Goal: Task Accomplishment & Management: Complete application form

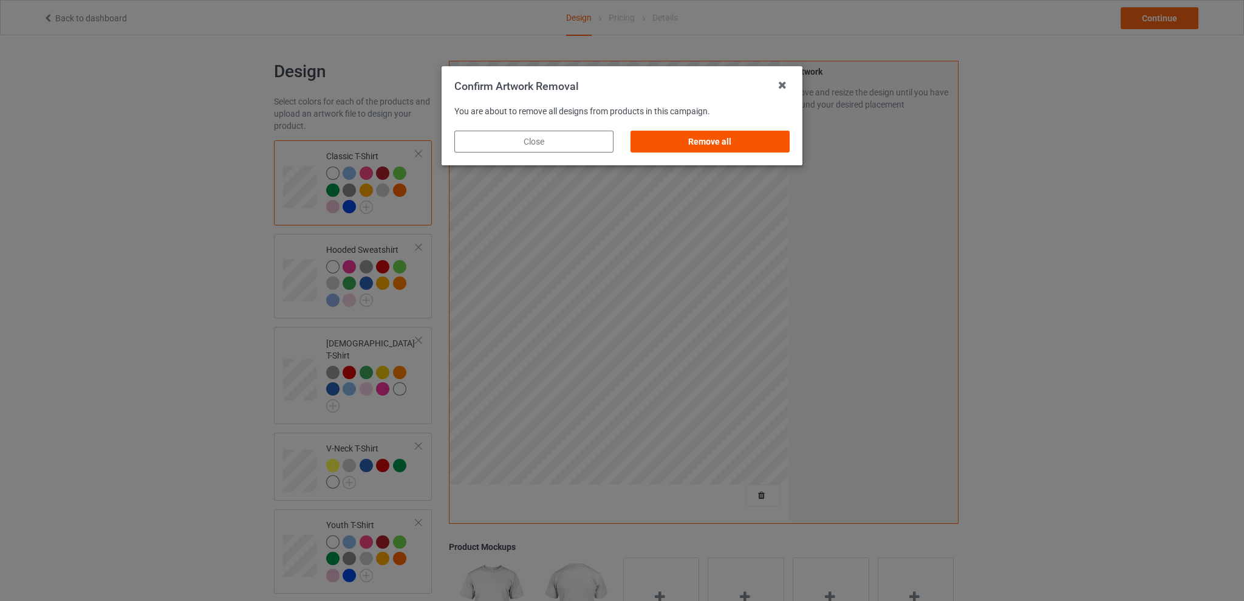
click at [734, 143] on div "Remove all" at bounding box center [710, 142] width 159 height 22
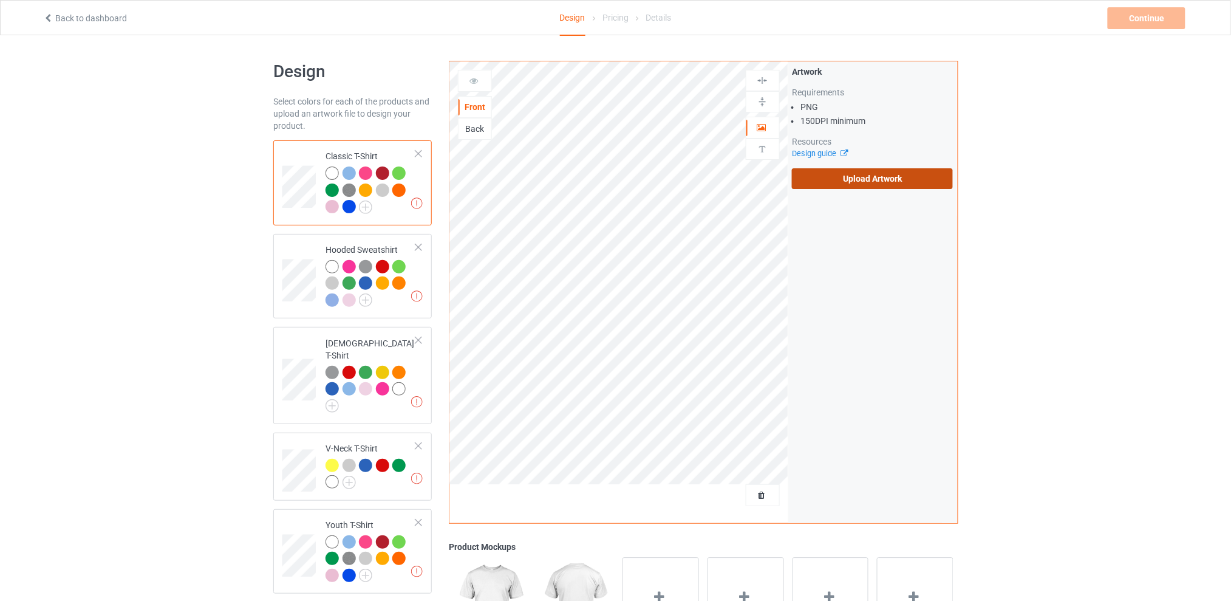
click at [844, 183] on label "Upload Artwork" at bounding box center [872, 178] width 161 height 21
click at [0, 0] on input "Upload Artwork" at bounding box center [0, 0] width 0 height 0
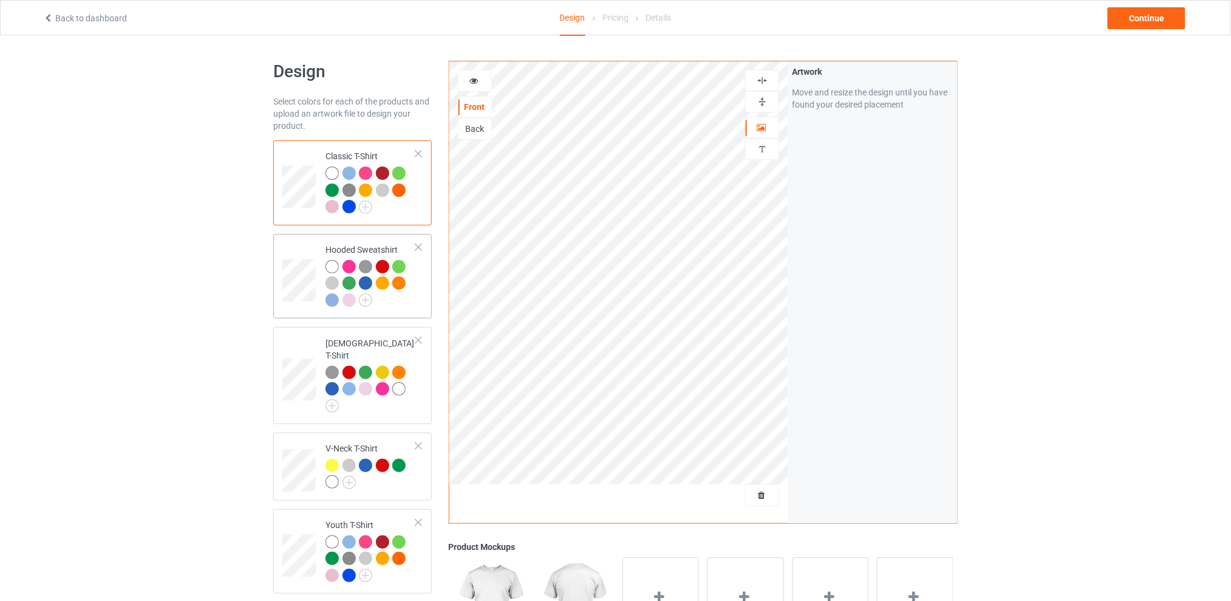
scroll to position [162, 0]
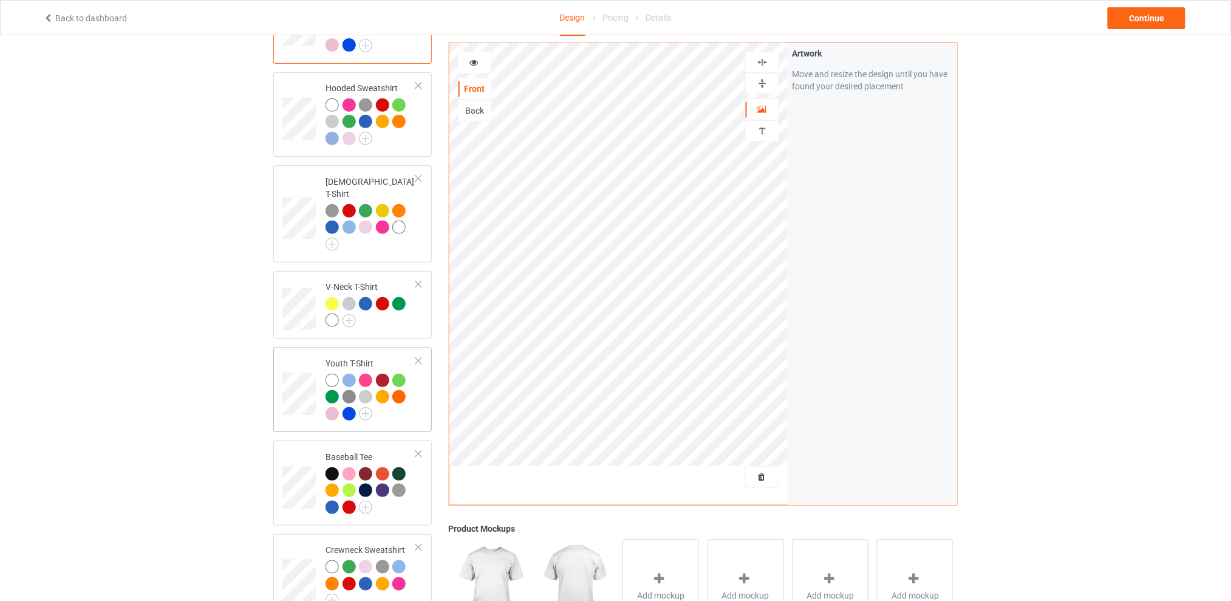
click at [419, 357] on div at bounding box center [418, 361] width 9 height 9
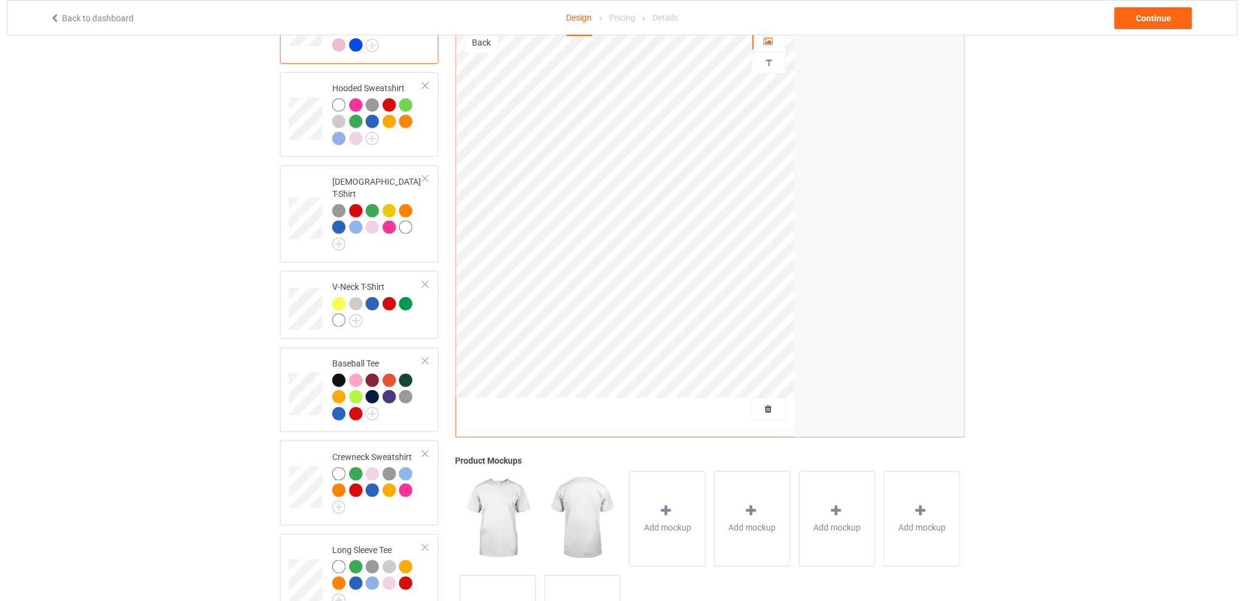
scroll to position [0, 0]
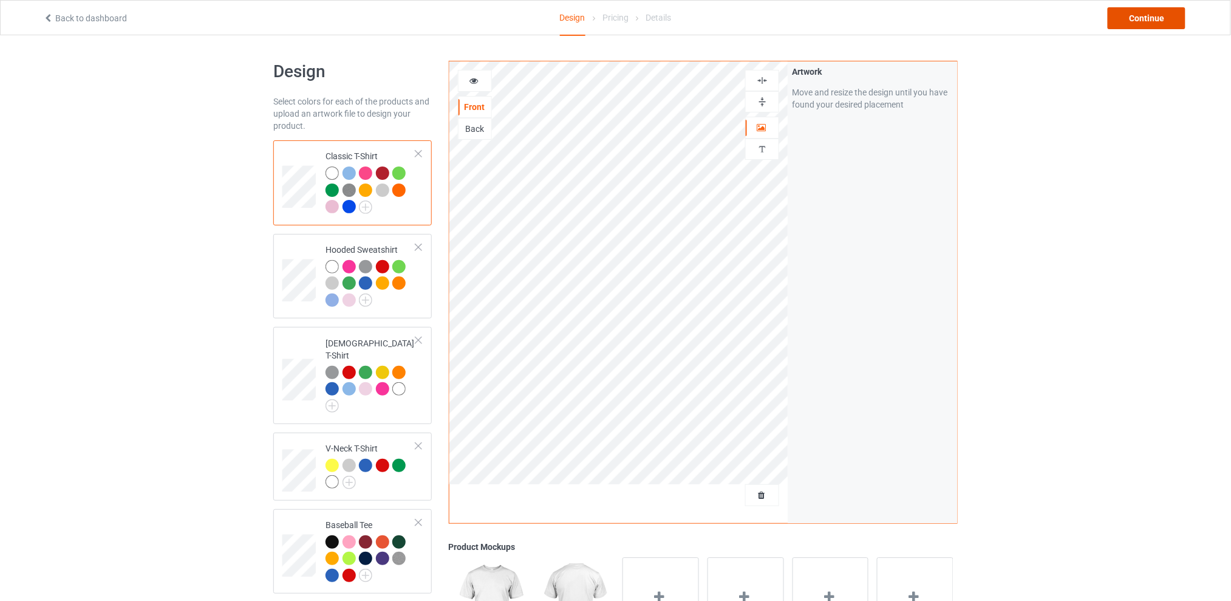
click at [1127, 13] on div "Continue" at bounding box center [1147, 18] width 78 height 22
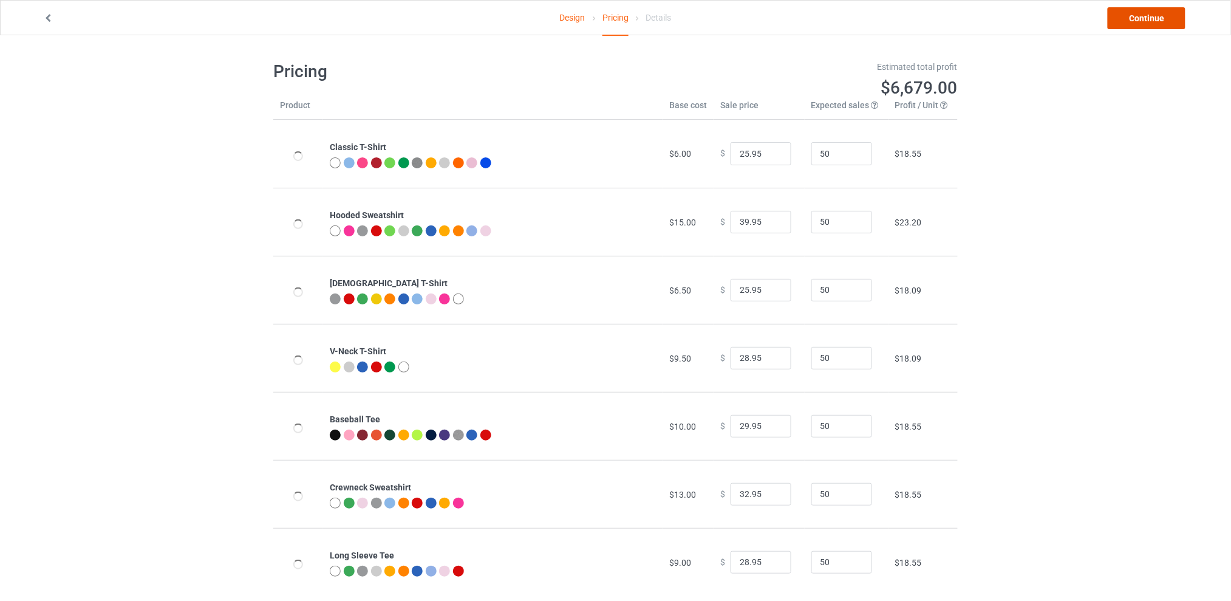
click at [1127, 22] on link "Continue" at bounding box center [1147, 18] width 78 height 22
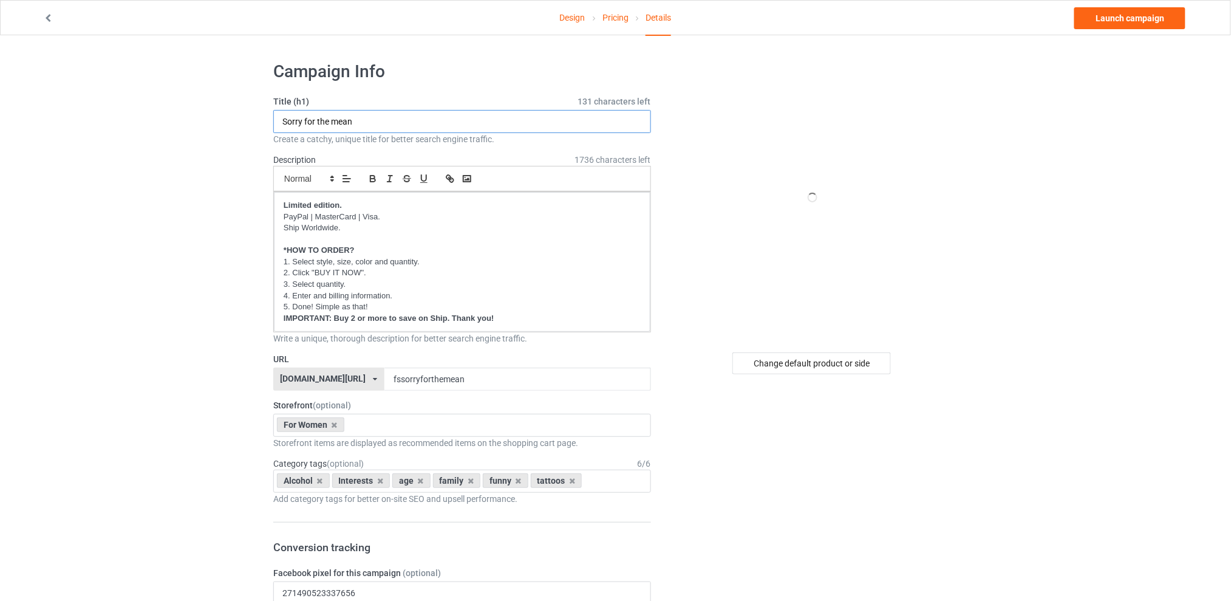
drag, startPoint x: 395, startPoint y: 124, endPoint x: 197, endPoint y: 132, distance: 198.2
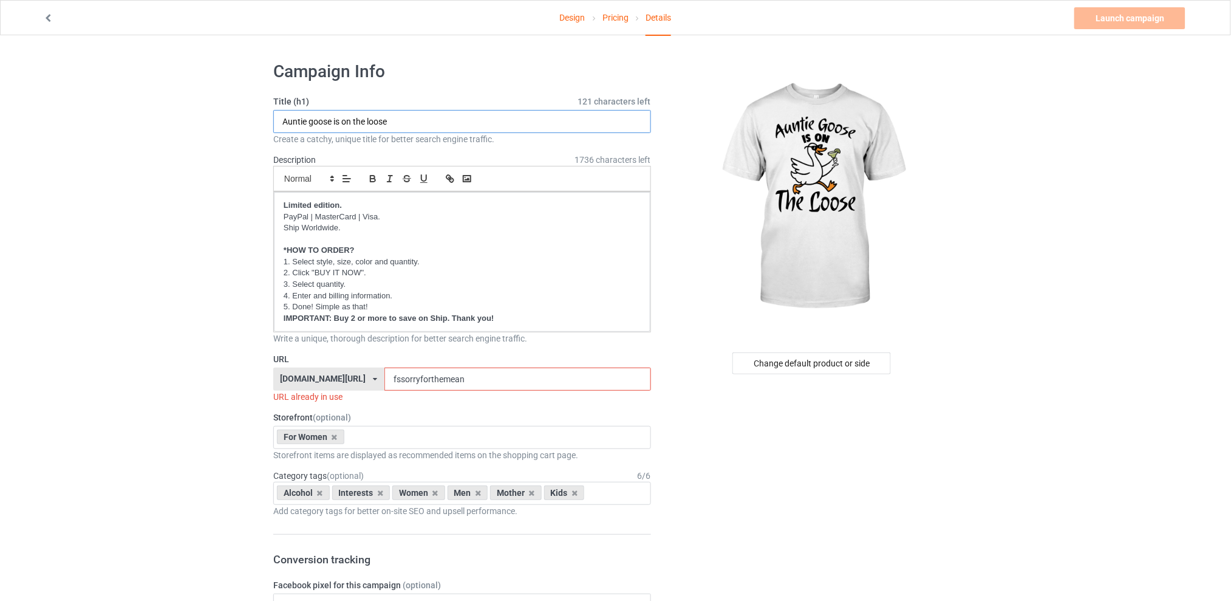
type input "Auntie goose is on the loose"
drag, startPoint x: 457, startPoint y: 380, endPoint x: 345, endPoint y: 381, distance: 111.8
click at [345, 381] on div "[DOMAIN_NAME][URL] [DOMAIN_NAME][URL] [DOMAIN_NAME][URL] [DOMAIN_NAME][URL] 5d7…" at bounding box center [462, 378] width 378 height 23
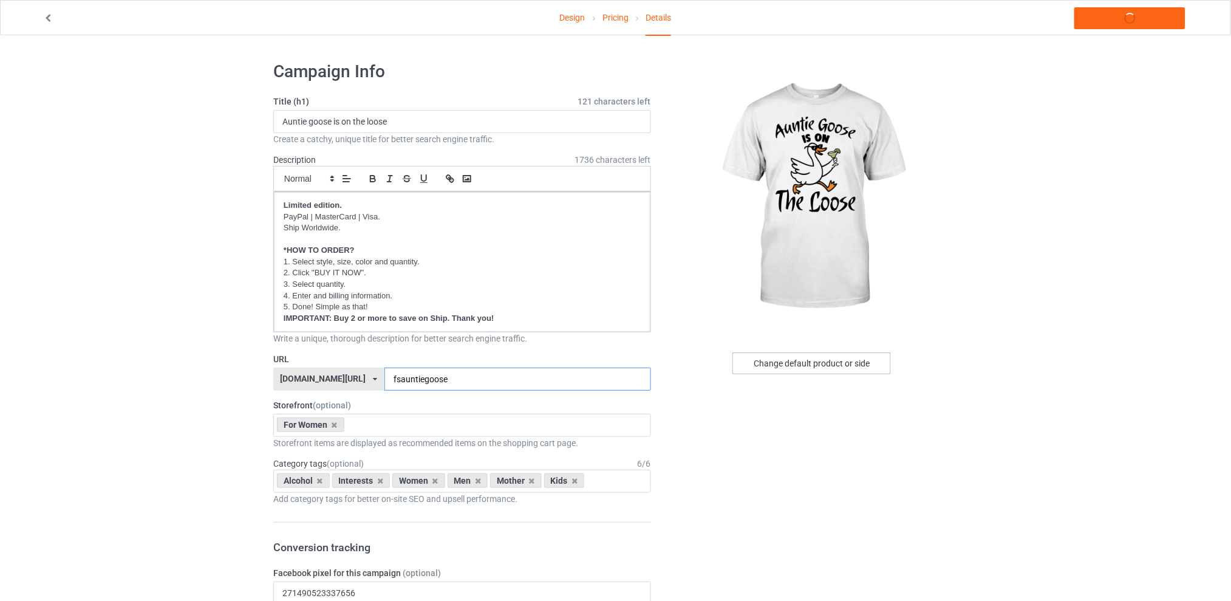
type input "fsauntiegoose"
click at [786, 352] on div "Change default product or side" at bounding box center [812, 363] width 159 height 22
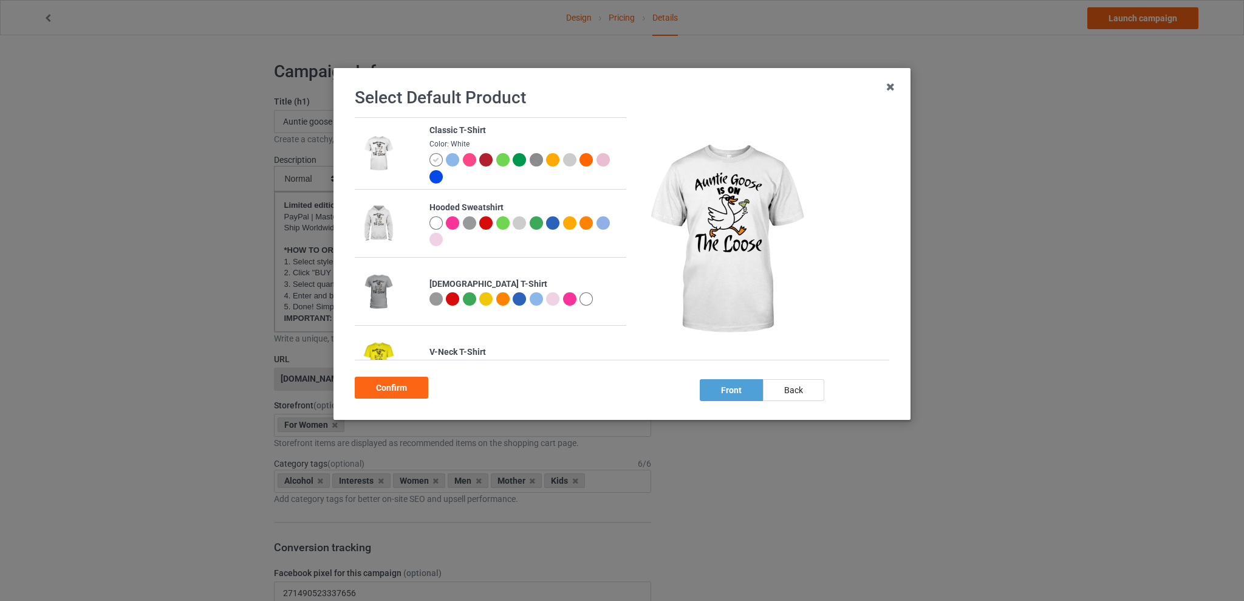
scroll to position [238, 0]
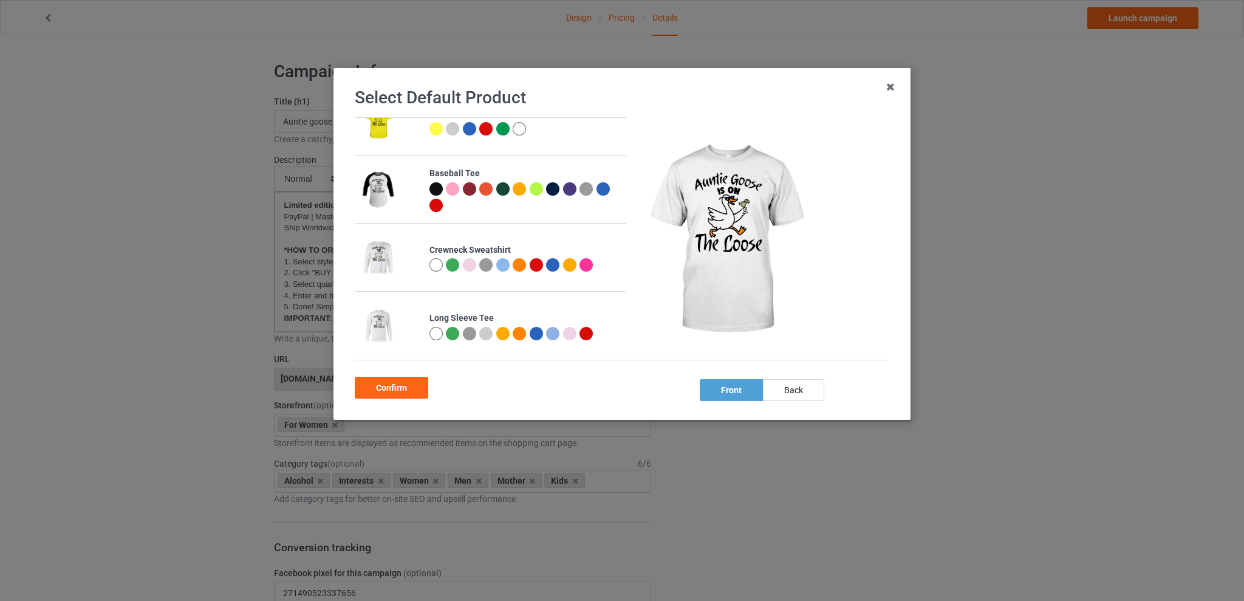
click at [454, 263] on div at bounding box center [452, 264] width 13 height 13
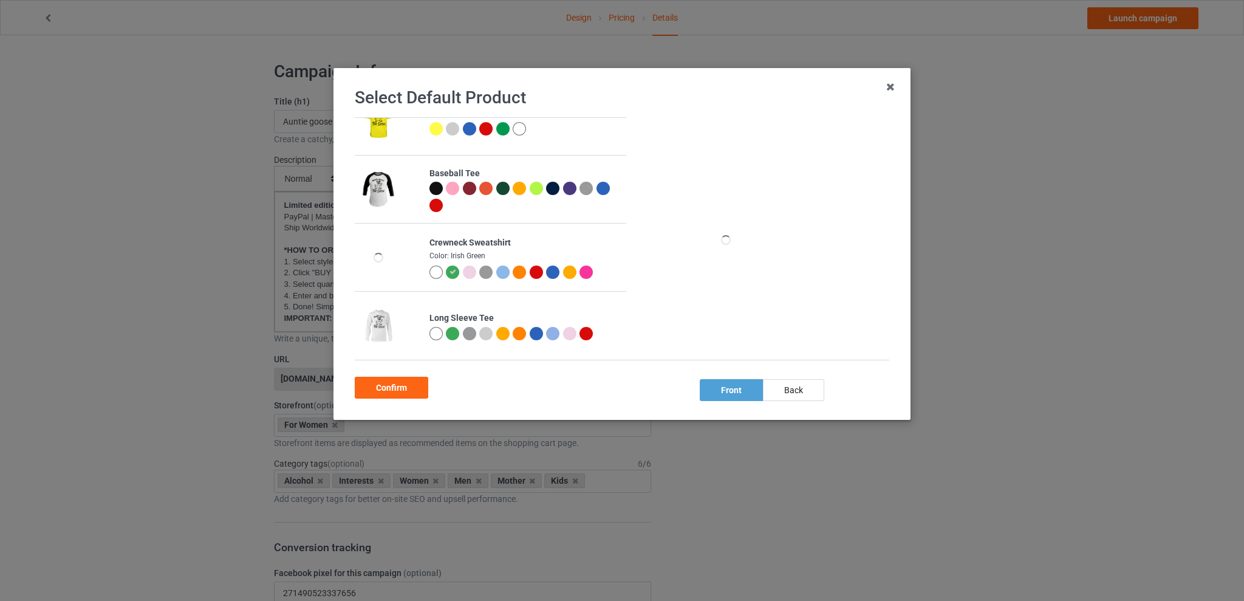
scroll to position [234, 0]
click at [389, 385] on div "Confirm" at bounding box center [391, 388] width 73 height 22
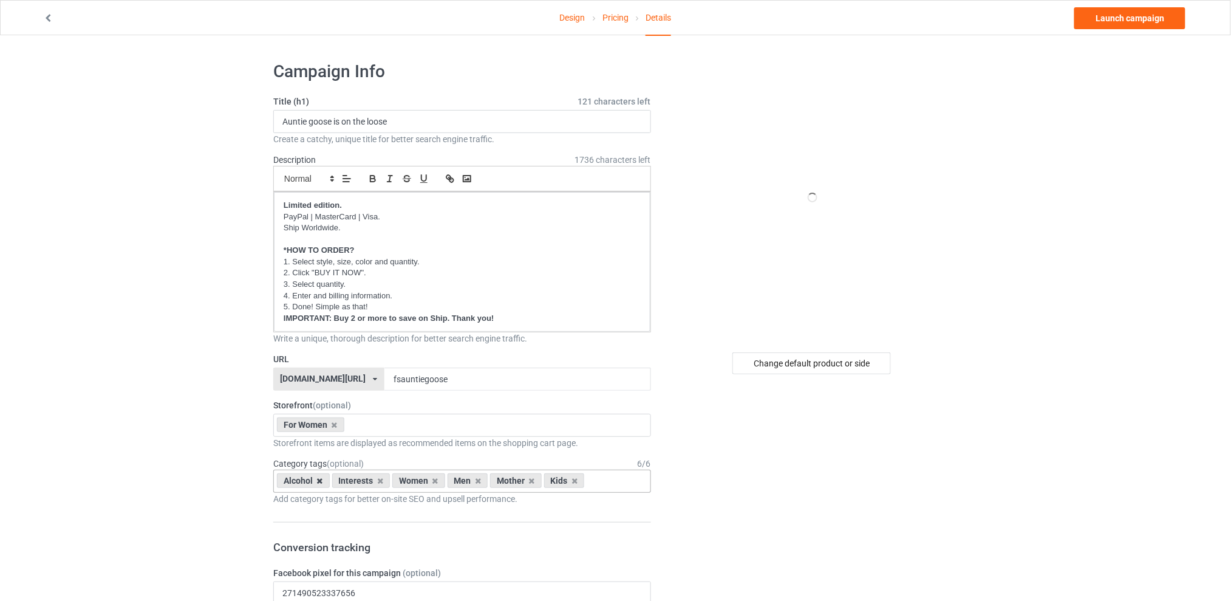
click at [319, 480] on icon at bounding box center [320, 481] width 6 height 8
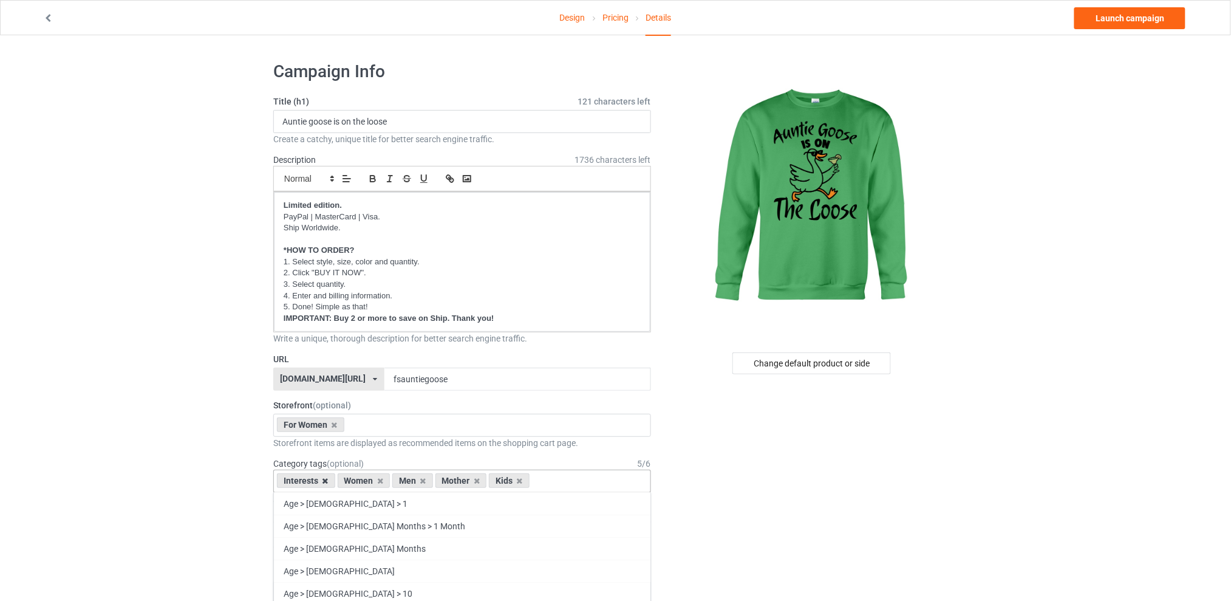
click at [323, 481] on icon at bounding box center [326, 481] width 6 height 8
click at [363, 482] on icon at bounding box center [363, 481] width 6 height 8
click at [373, 480] on icon at bounding box center [374, 481] width 6 height 8
click at [362, 479] on icon at bounding box center [363, 481] width 6 height 8
click at [375, 421] on div "For Women Best Sellers Best Friend Sister - Aunt [DATE] For Christmas Sistaaaaa…" at bounding box center [462, 425] width 378 height 23
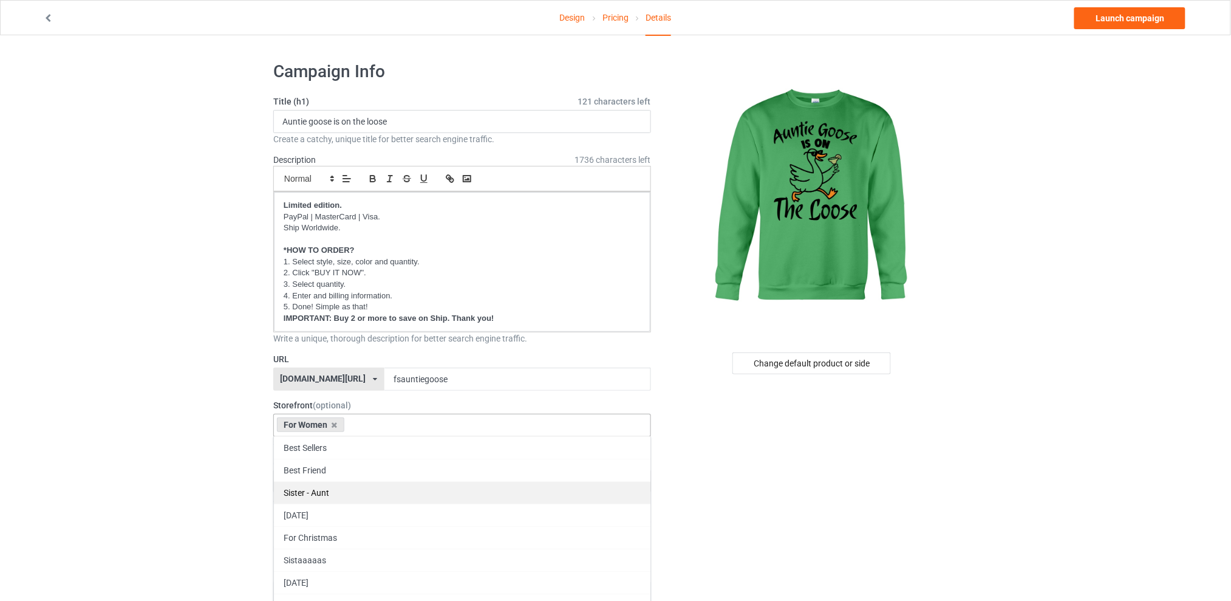
click at [313, 486] on div "Sister - Aunt" at bounding box center [462, 492] width 377 height 22
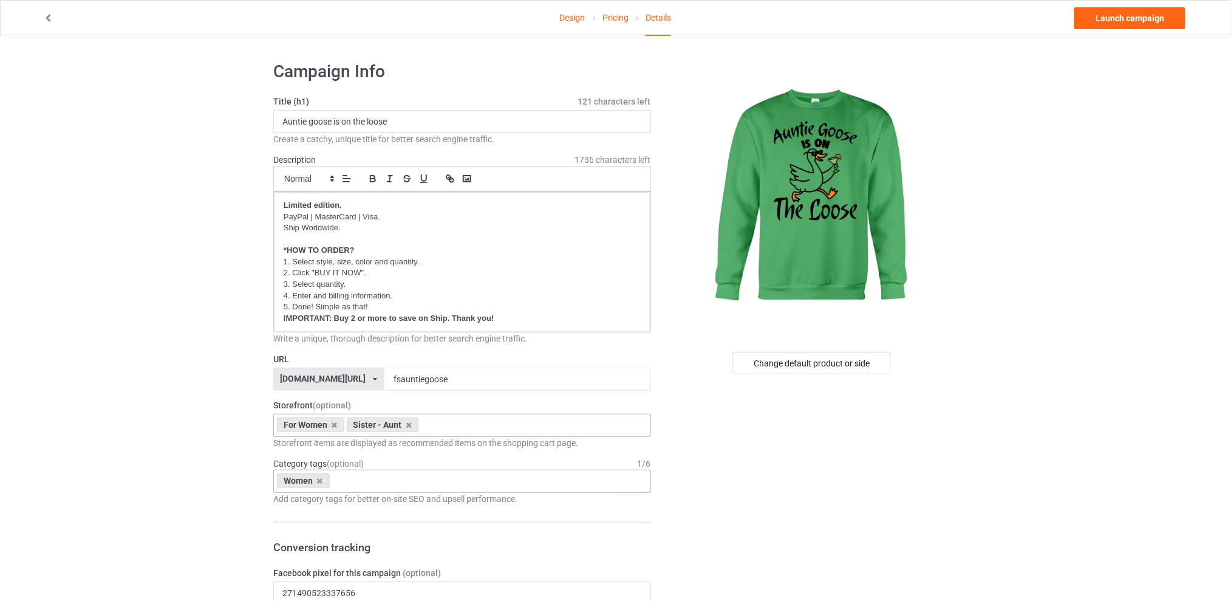
click at [375, 483] on div "Women Age > [DEMOGRAPHIC_DATA] > 1 Age > [DEMOGRAPHIC_DATA] Months > 1 Month Ag…" at bounding box center [462, 481] width 378 height 23
type input "aunt"
click at [411, 500] on div "Family & Relationships > Extended Family > Aunt" at bounding box center [462, 503] width 377 height 22
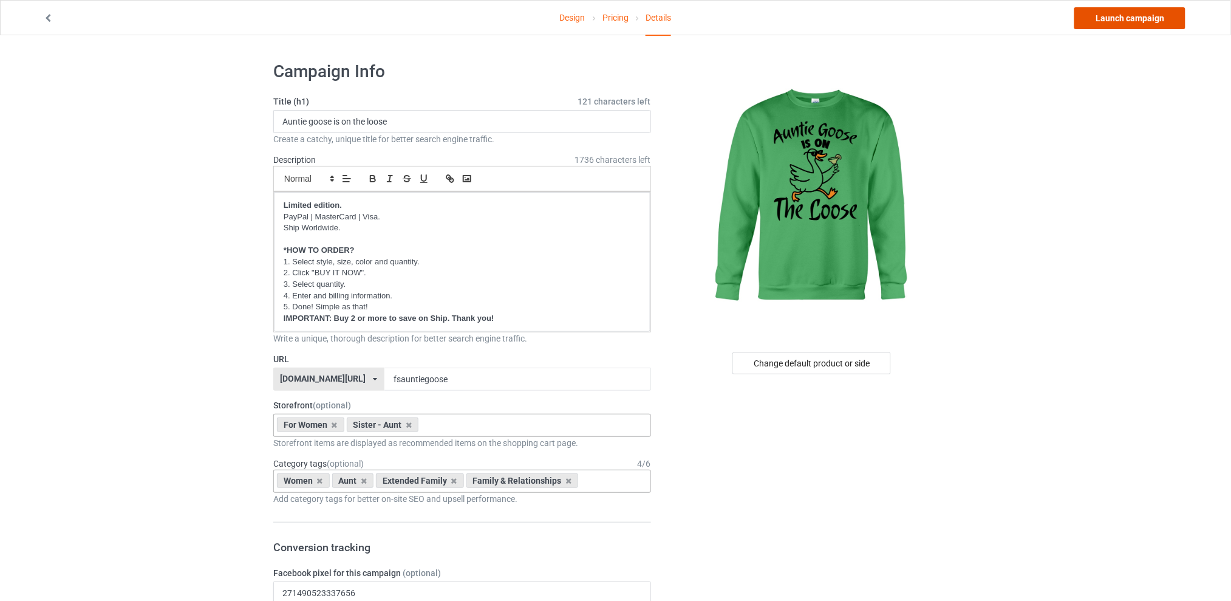
click at [1102, 16] on link "Launch campaign" at bounding box center [1130, 18] width 111 height 22
